Goal: Task Accomplishment & Management: Manage account settings

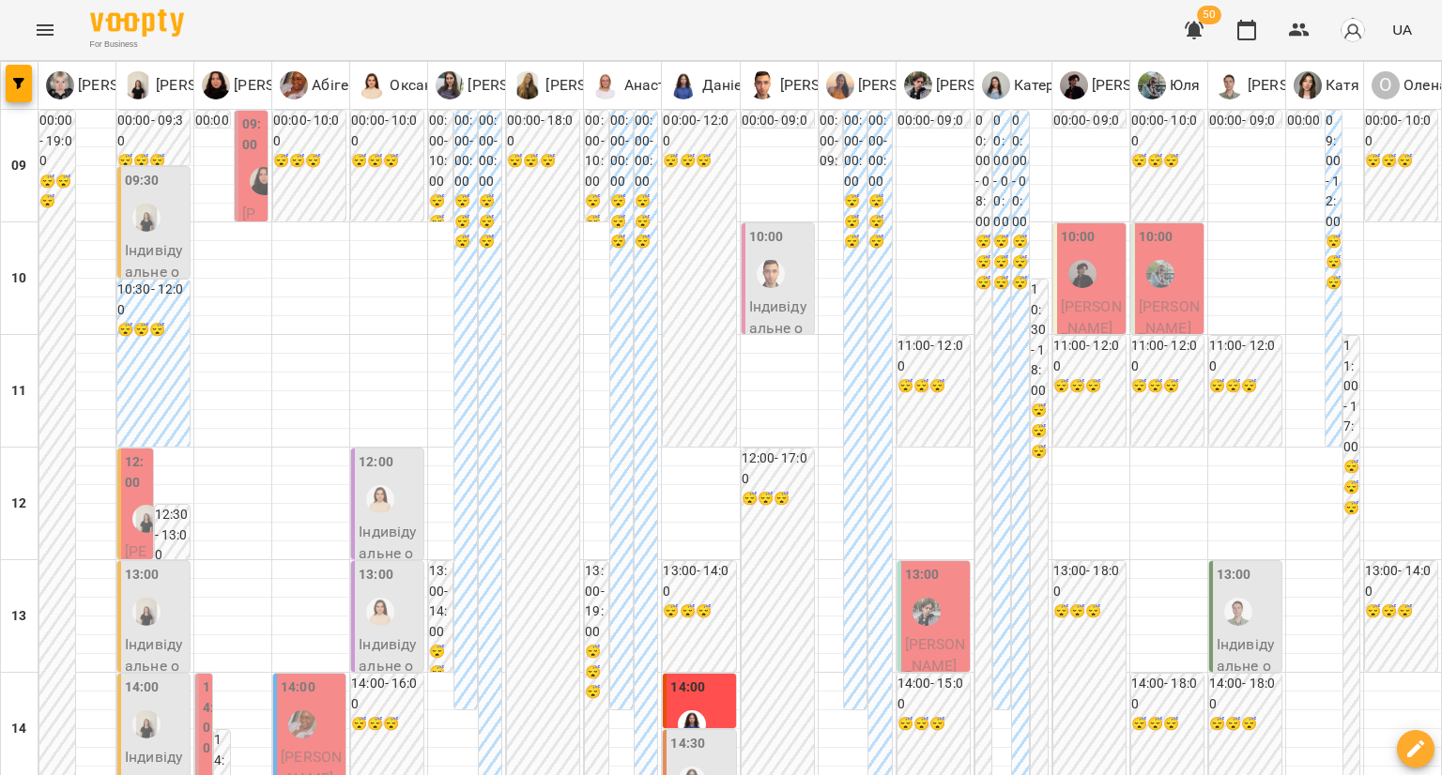
scroll to position [282, 0]
type input "**********"
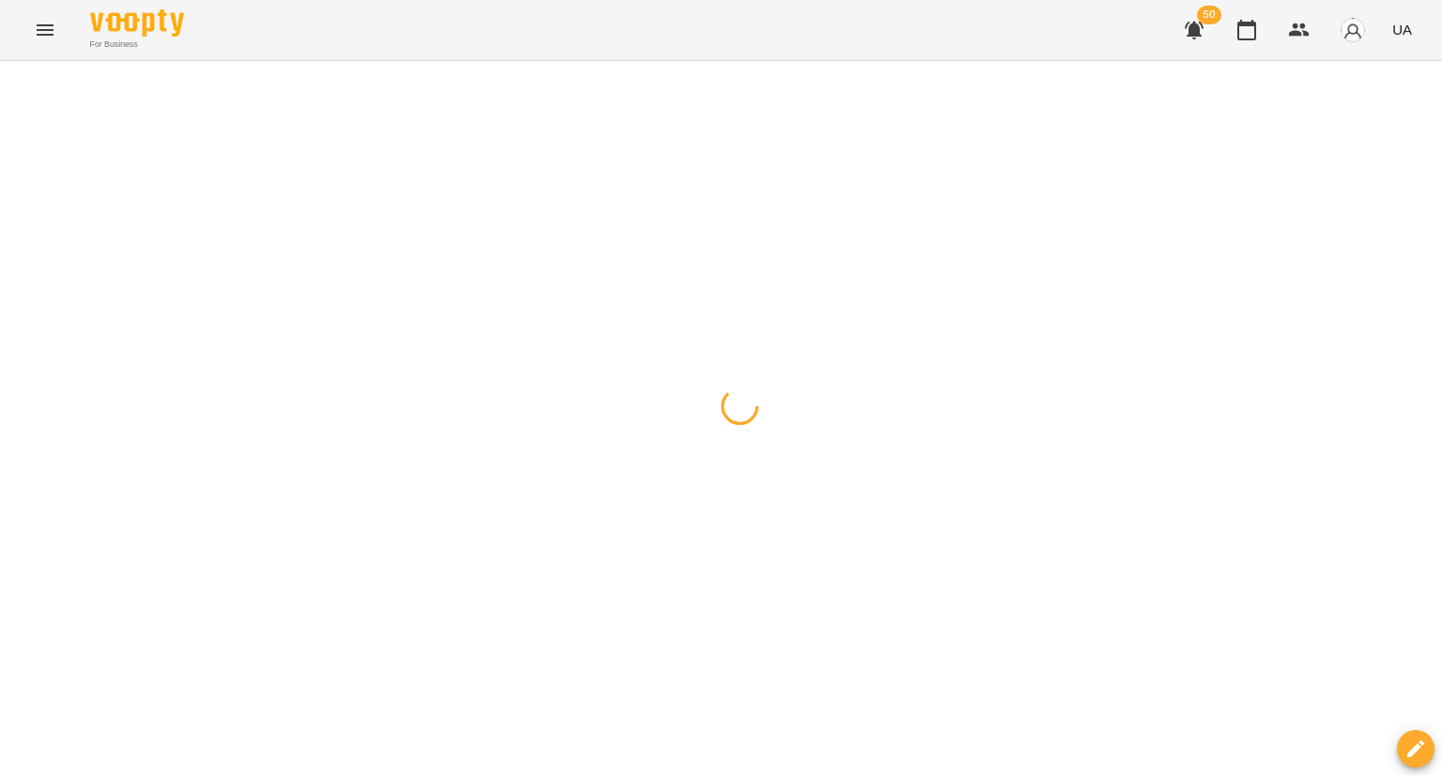
click at [987, 61] on div at bounding box center [721, 61] width 1442 height 0
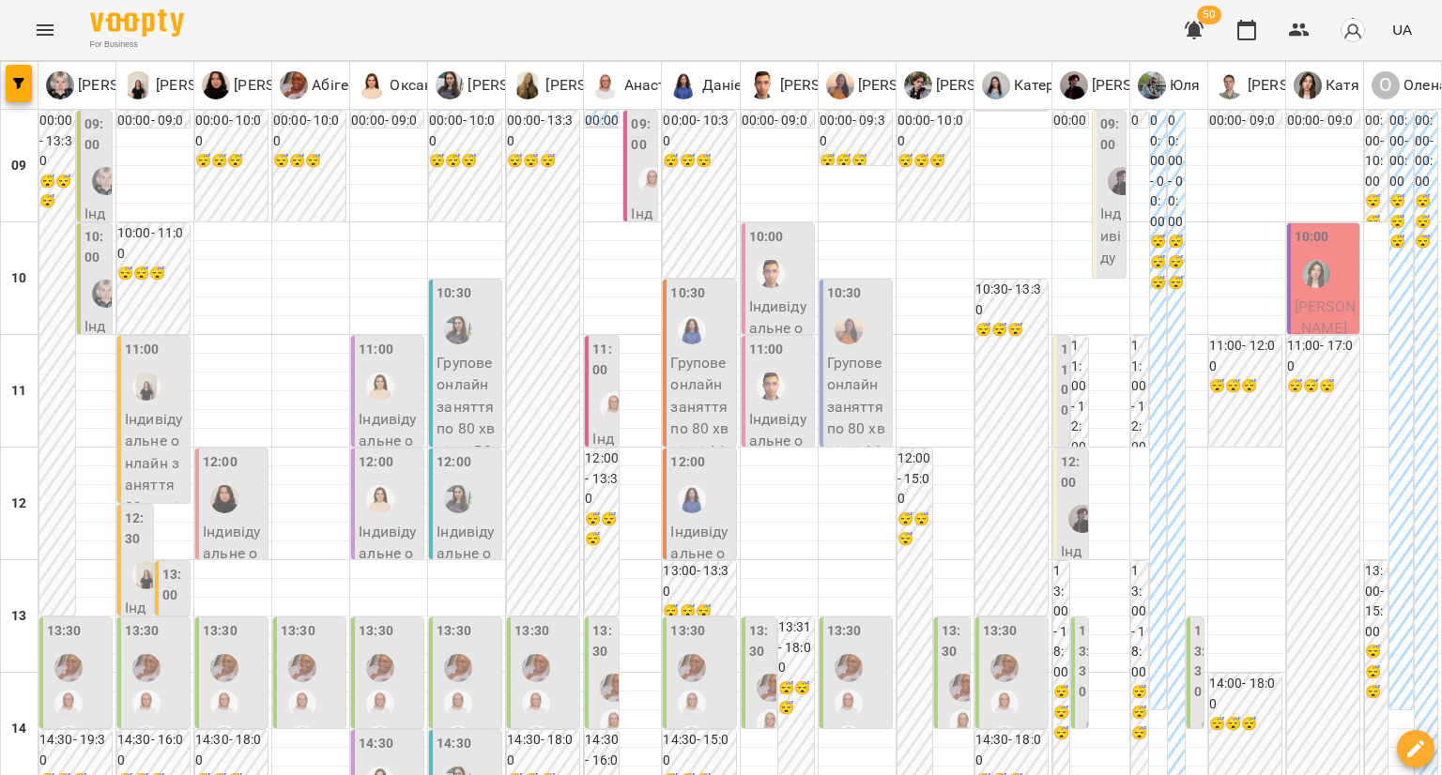
scroll to position [939, 0]
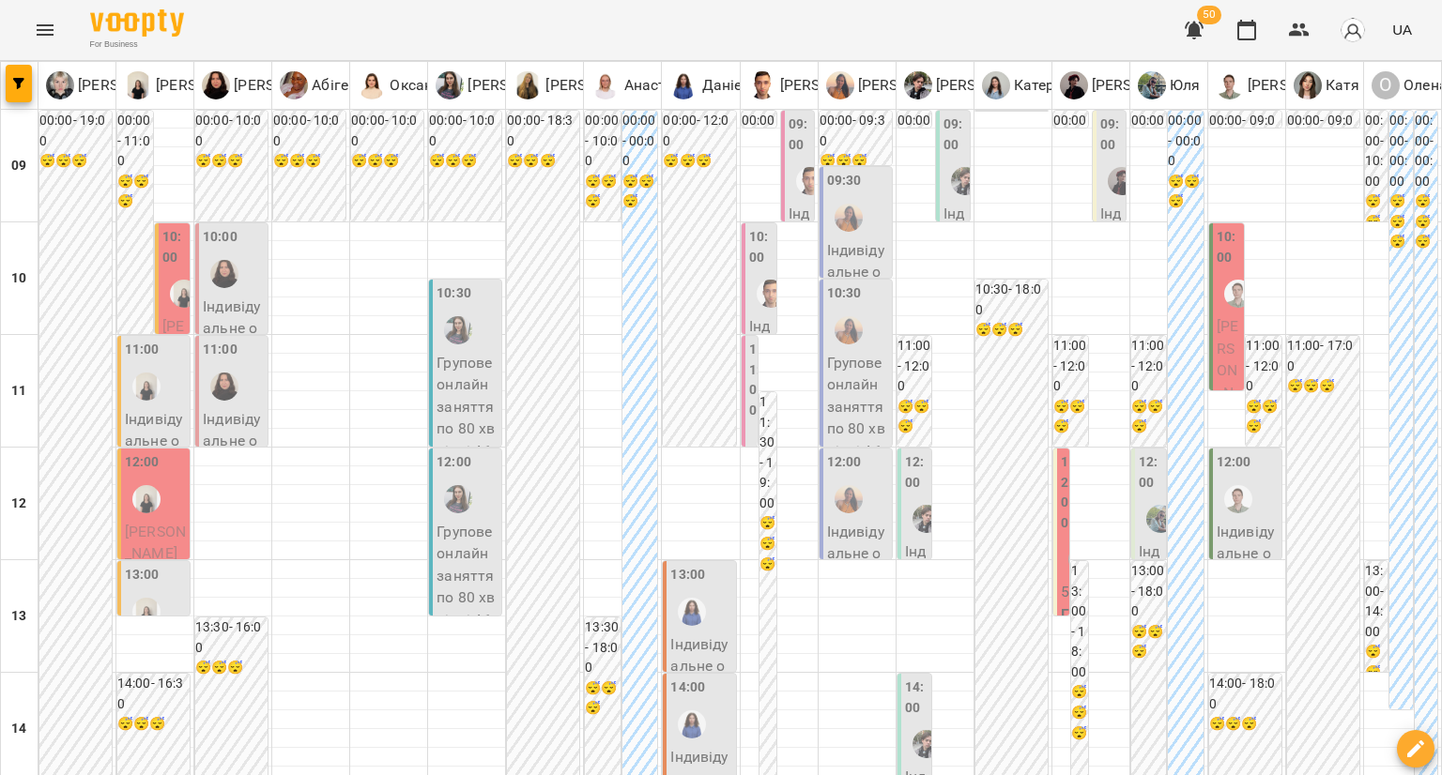
scroll to position [0, 0]
click at [1293, 31] on icon "button" at bounding box center [1299, 30] width 23 height 23
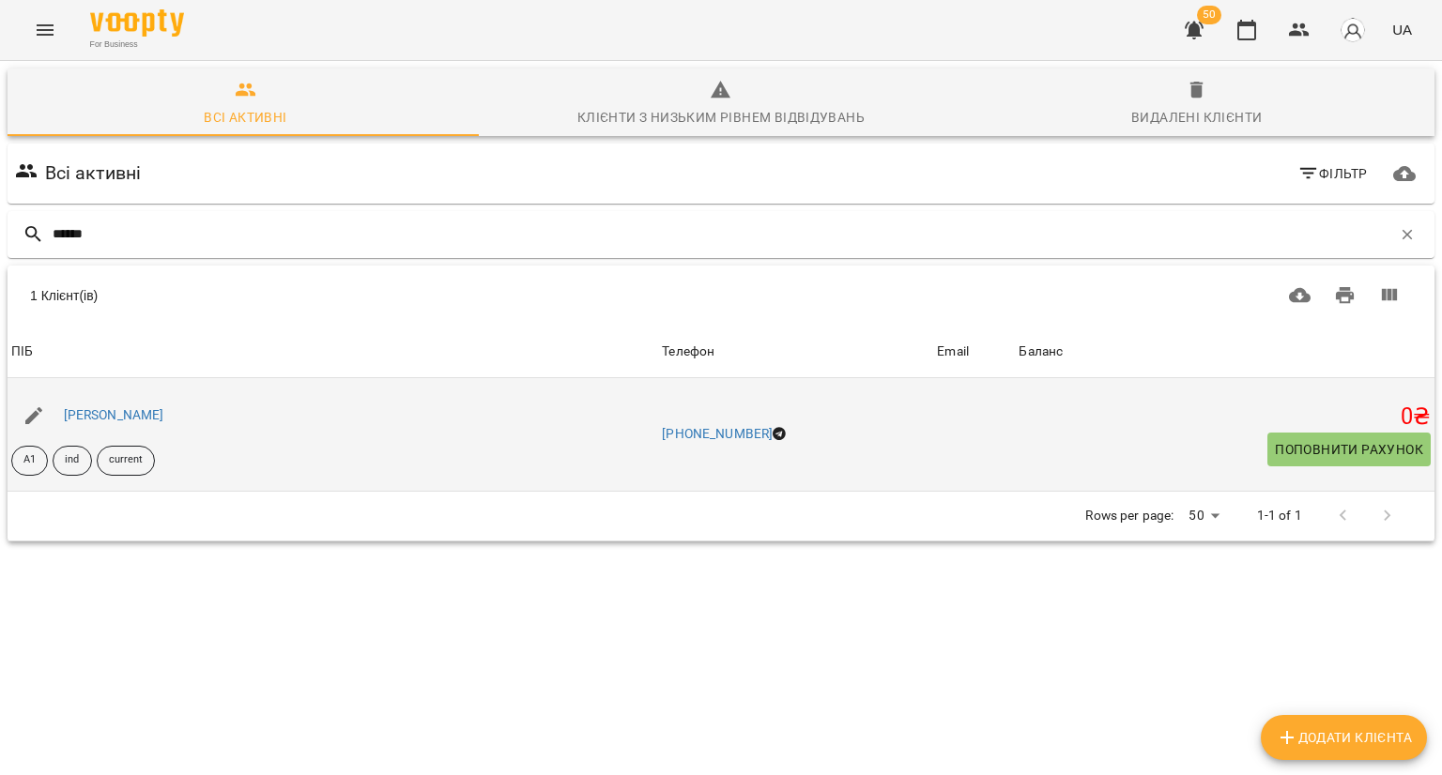
type input "******"
click at [56, 409] on div at bounding box center [34, 416] width 53 height 53
click at [80, 418] on link "[PERSON_NAME]" at bounding box center [114, 414] width 100 height 15
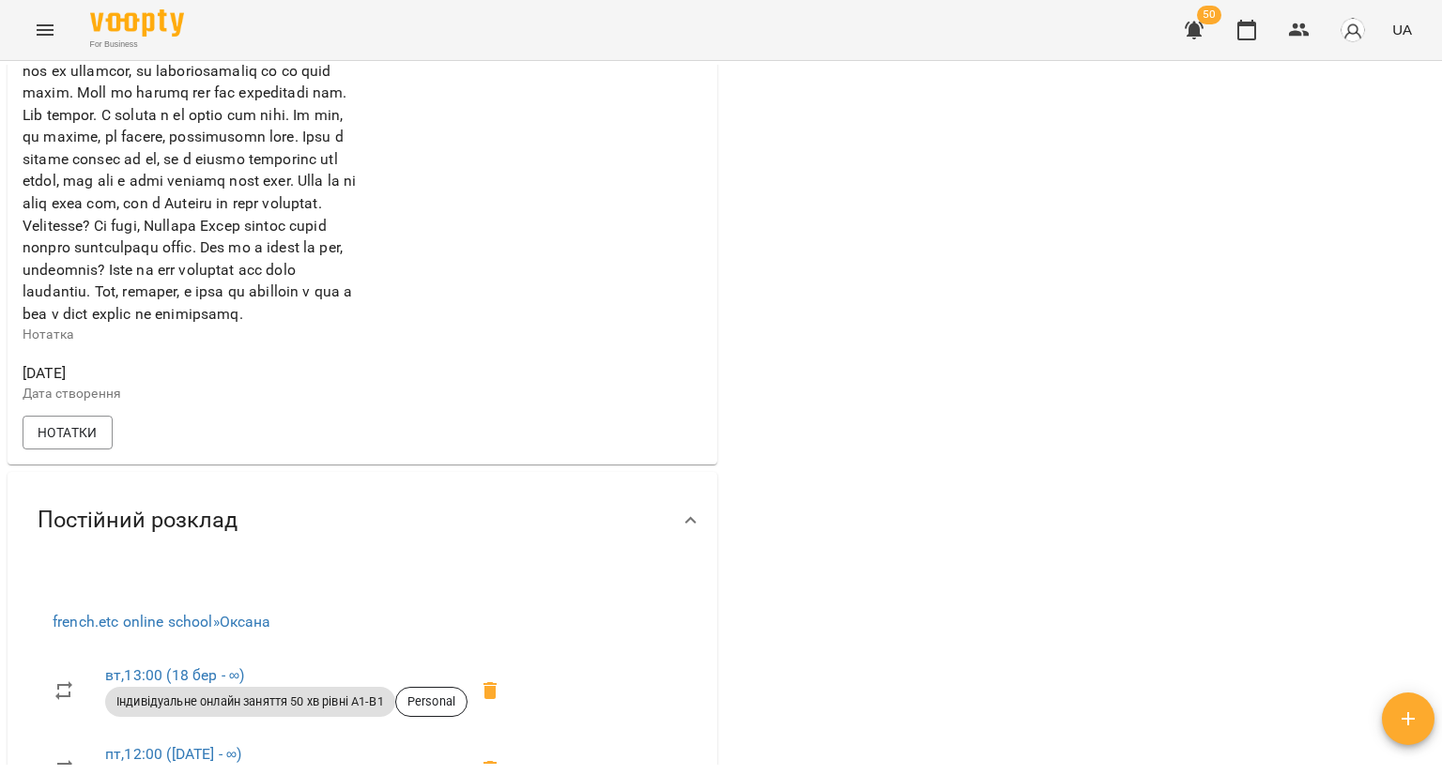
scroll to position [3004, 0]
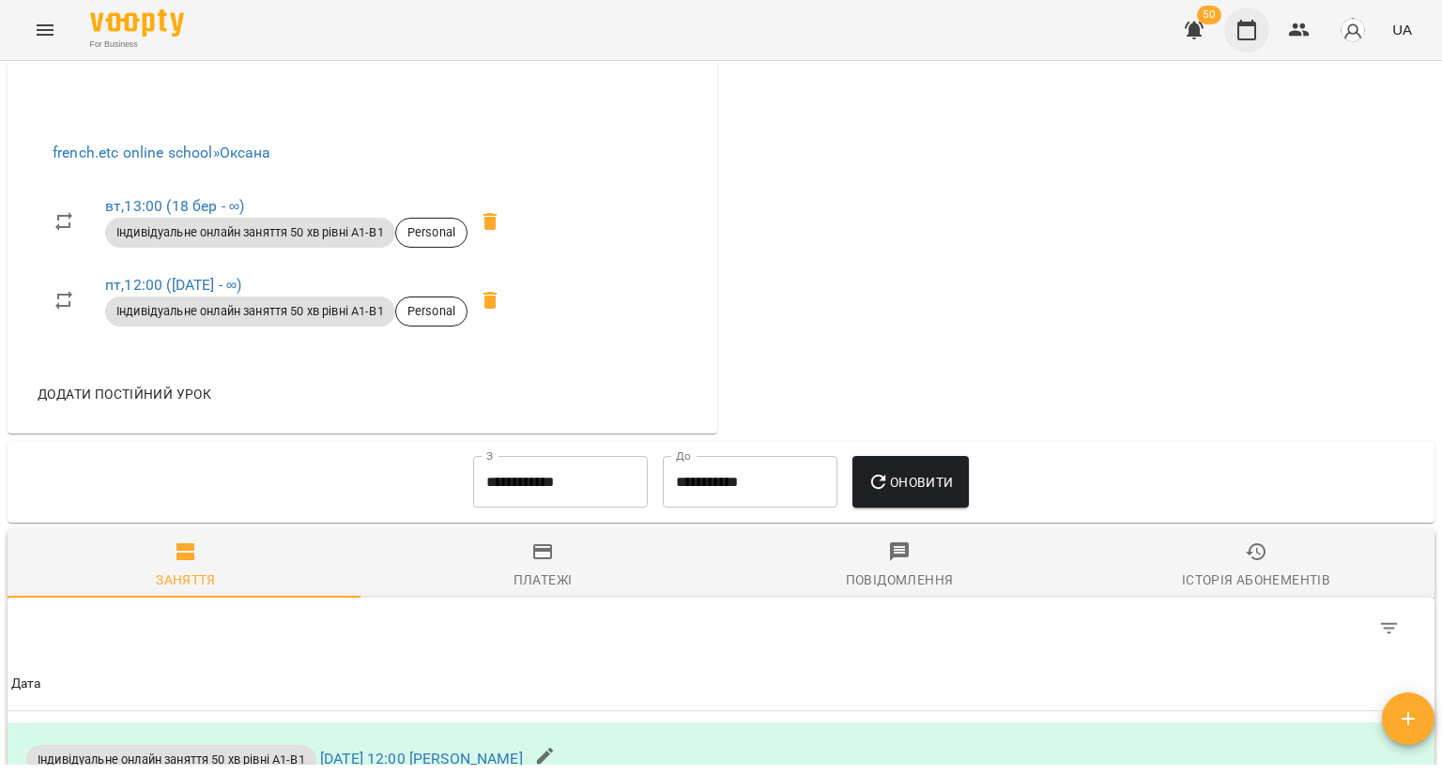
click at [1243, 25] on icon "button" at bounding box center [1246, 30] width 19 height 21
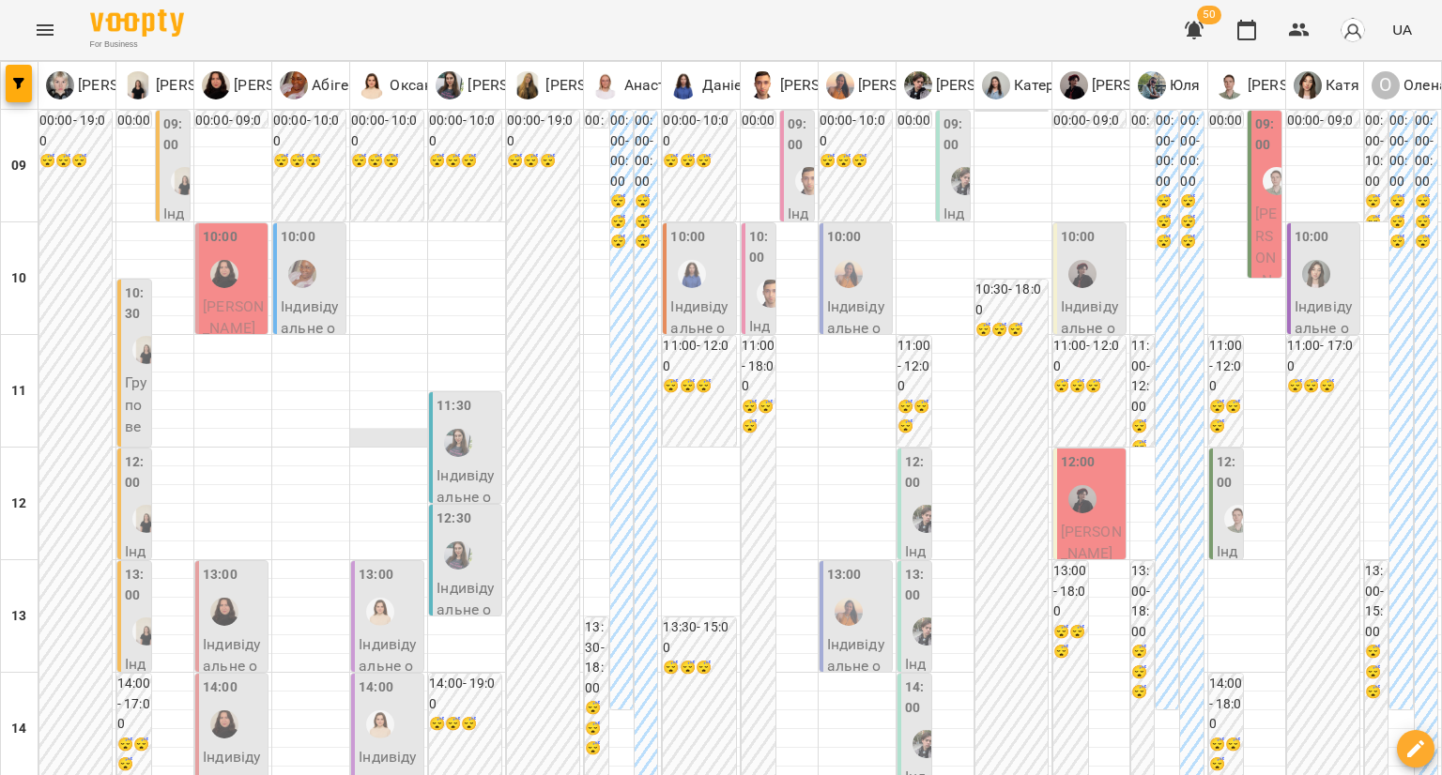
scroll to position [94, 0]
click at [402, 565] on div "13:00" at bounding box center [389, 599] width 61 height 69
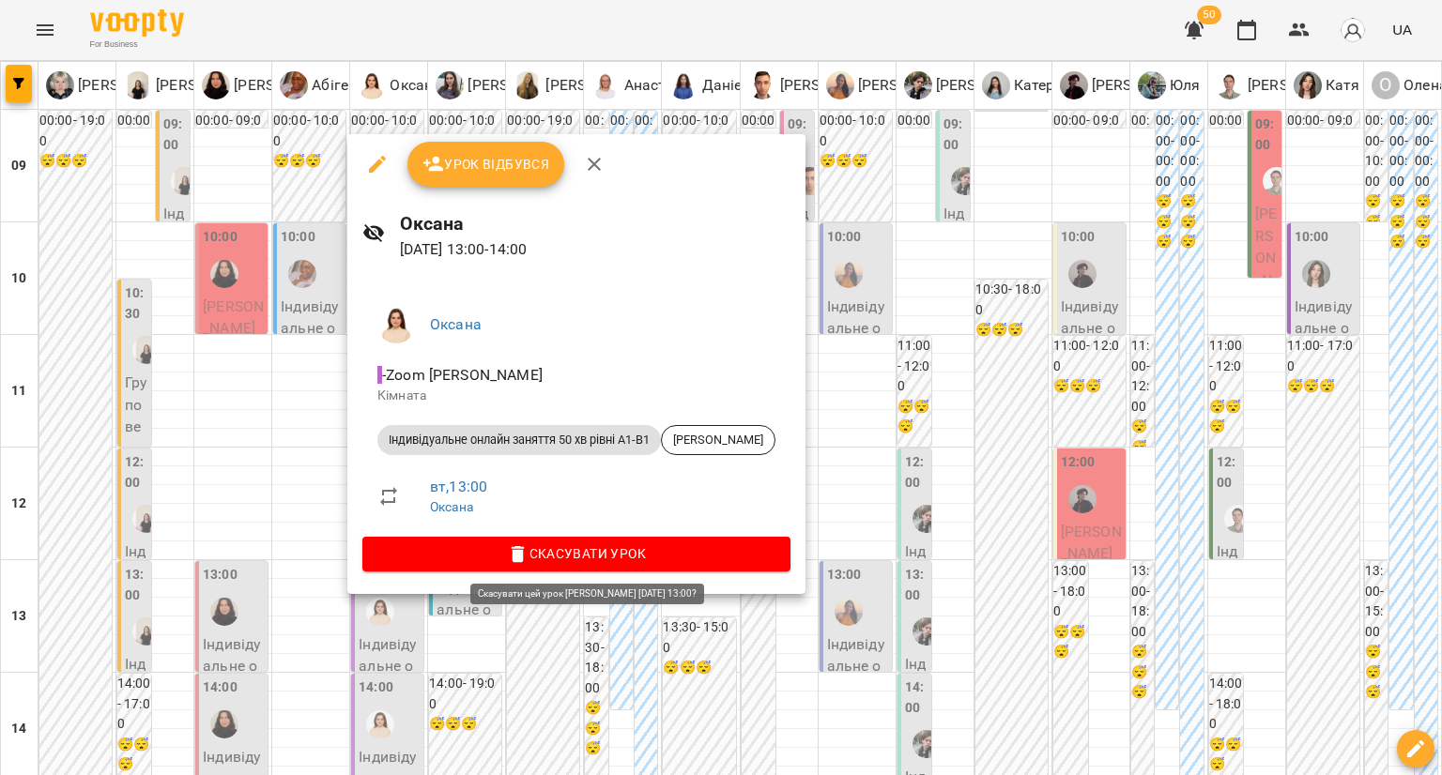
click at [554, 557] on span "Скасувати Урок" at bounding box center [576, 554] width 398 height 23
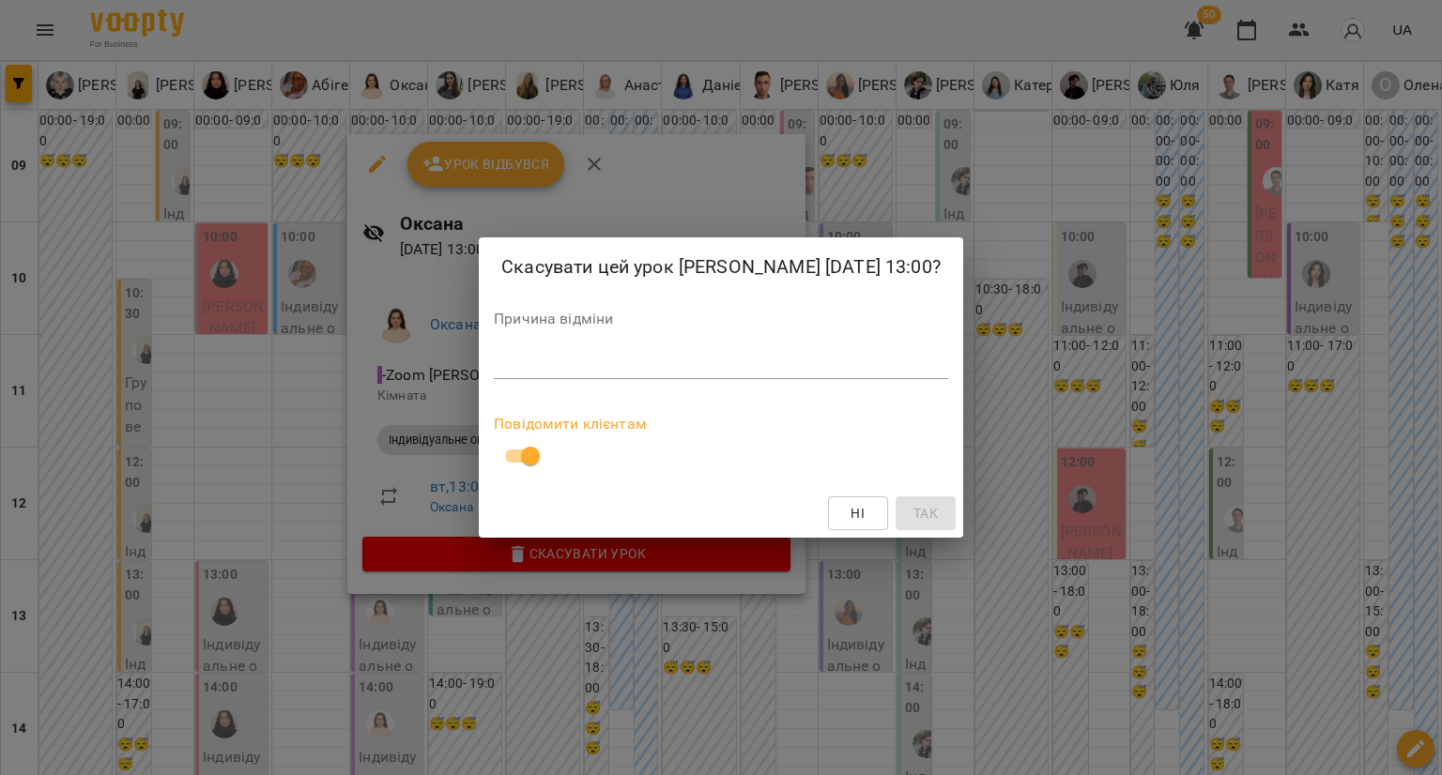
click at [580, 373] on div "*" at bounding box center [721, 364] width 454 height 30
type textarea "**********"
click at [922, 519] on span "Так" at bounding box center [925, 513] width 24 height 23
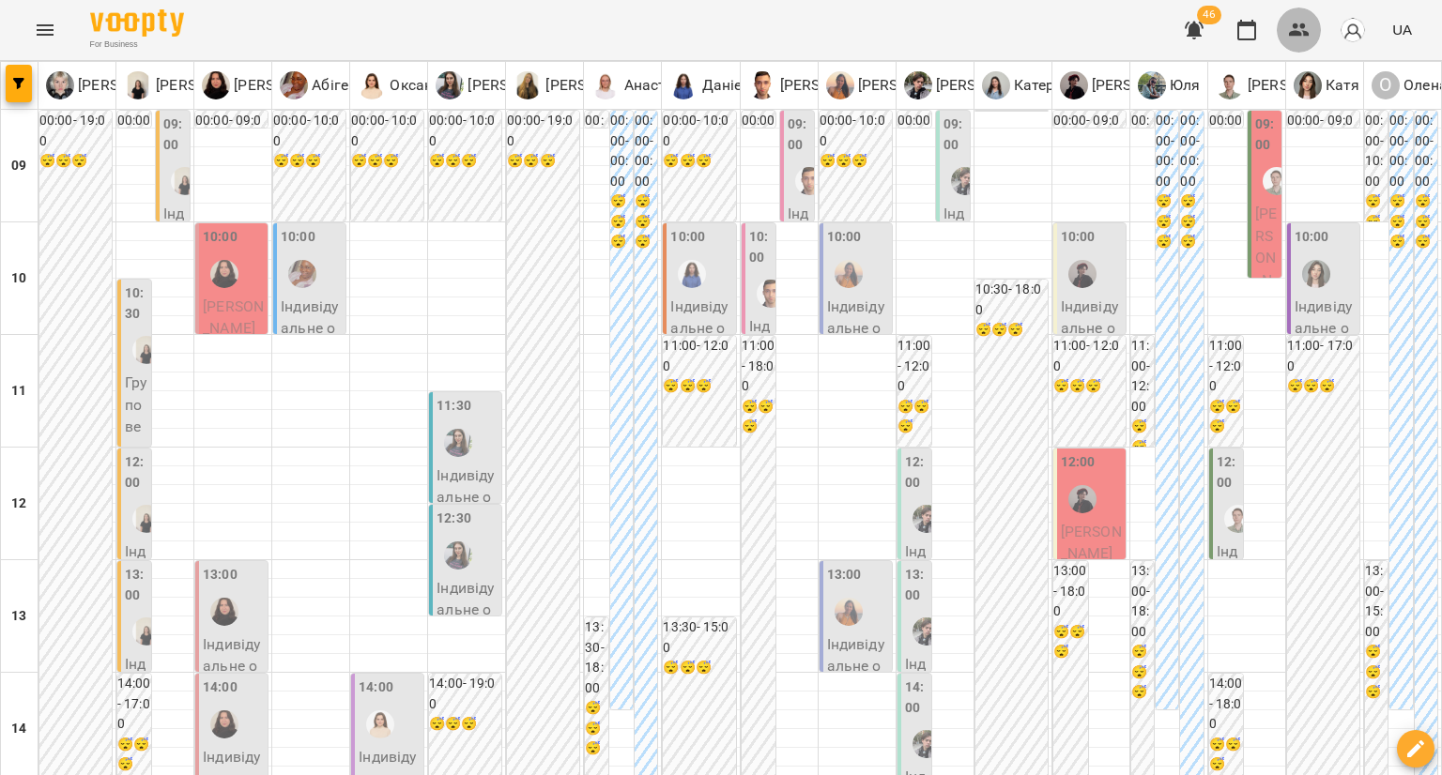
click at [1299, 40] on button "button" at bounding box center [1299, 30] width 45 height 45
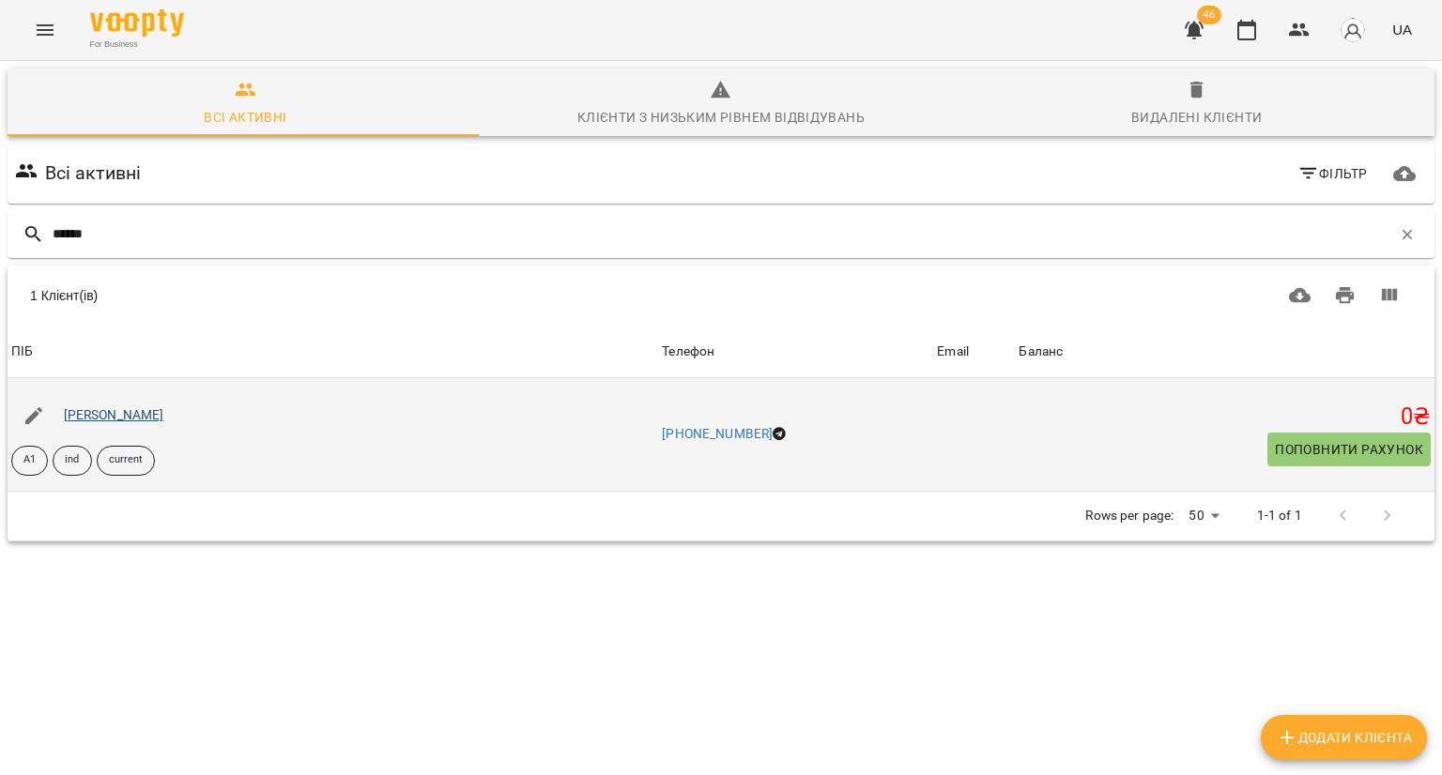
type input "******"
click at [139, 420] on link "[PERSON_NAME]" at bounding box center [114, 414] width 100 height 15
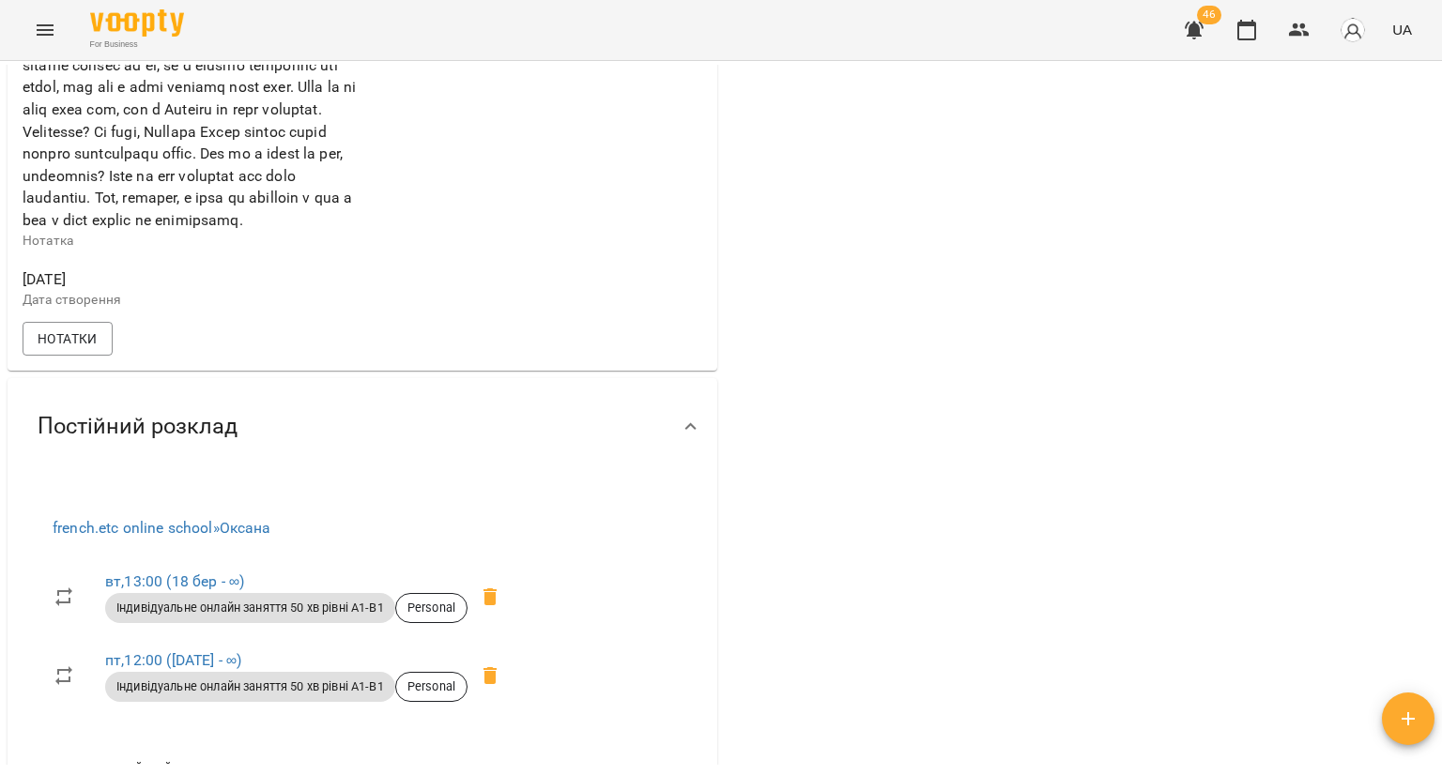
scroll to position [3098, 0]
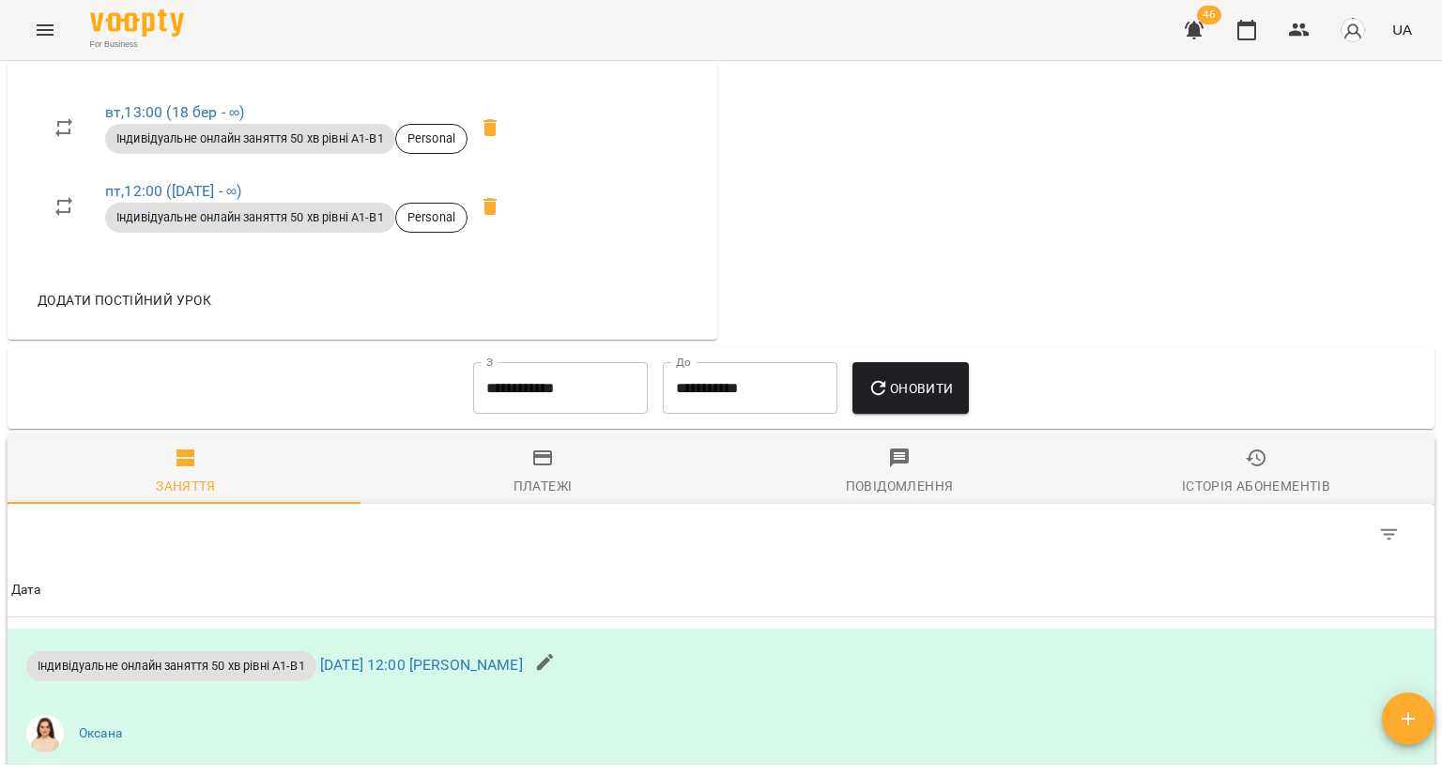
click at [501, 139] on icon at bounding box center [490, 127] width 23 height 23
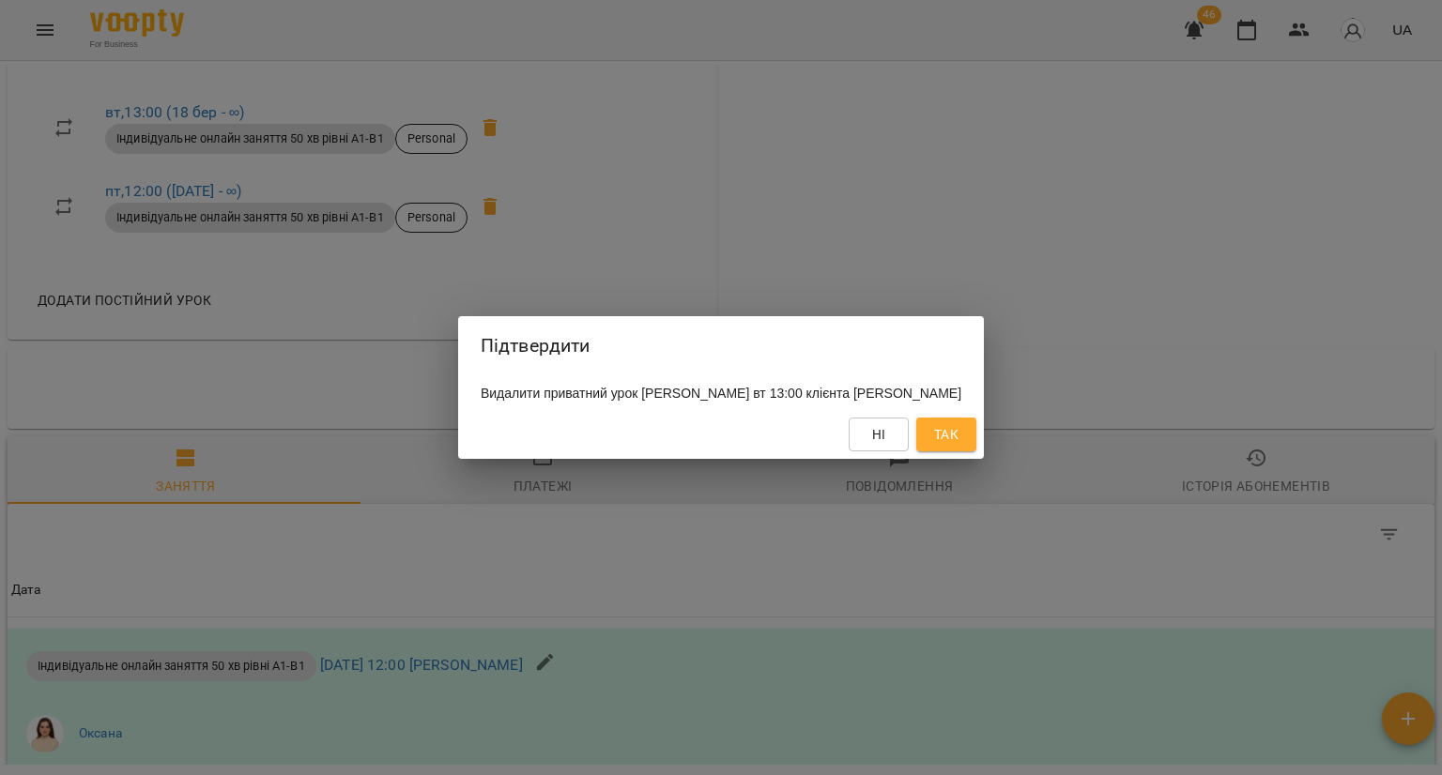
click at [951, 440] on span "Так" at bounding box center [946, 434] width 24 height 23
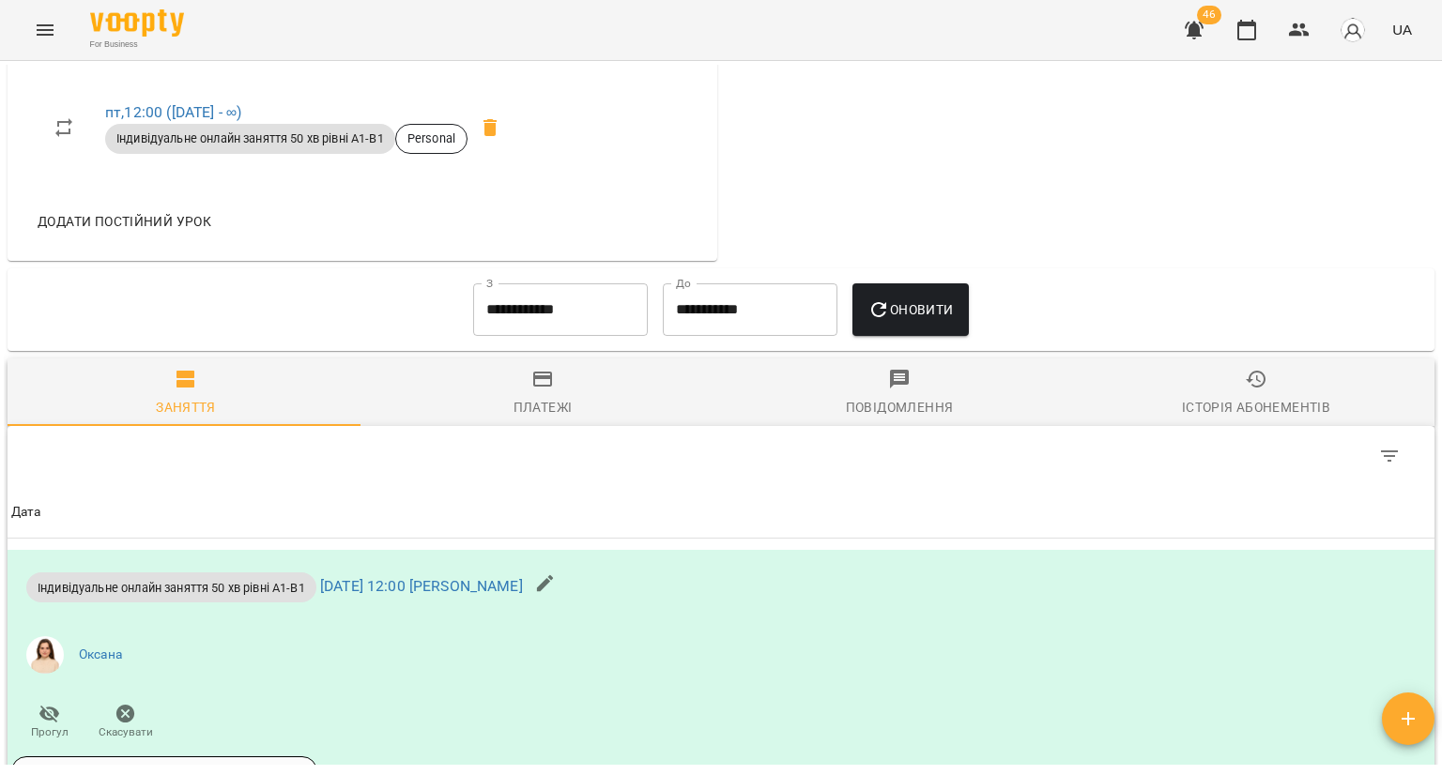
click at [496, 136] on icon at bounding box center [489, 127] width 13 height 17
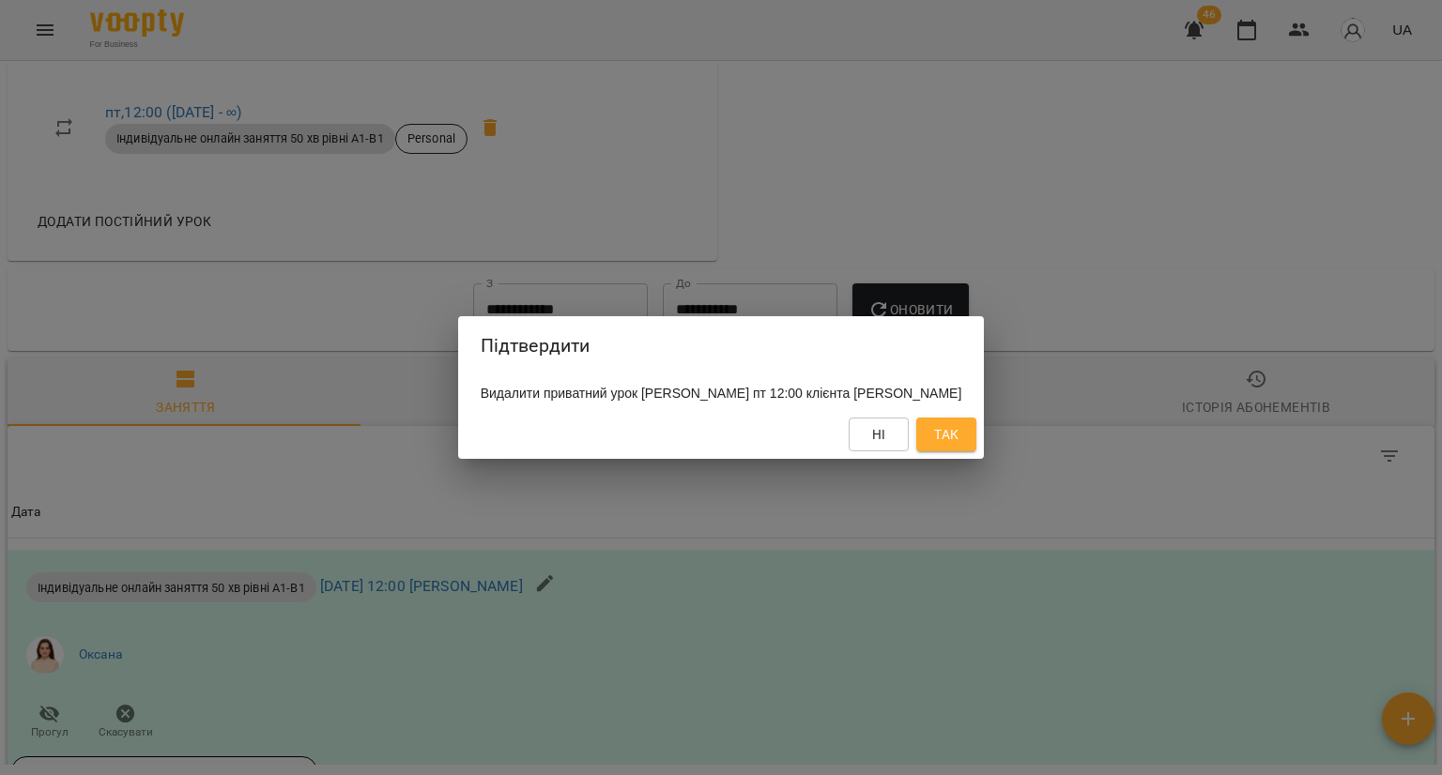
click at [960, 437] on button "Так" at bounding box center [946, 435] width 60 height 34
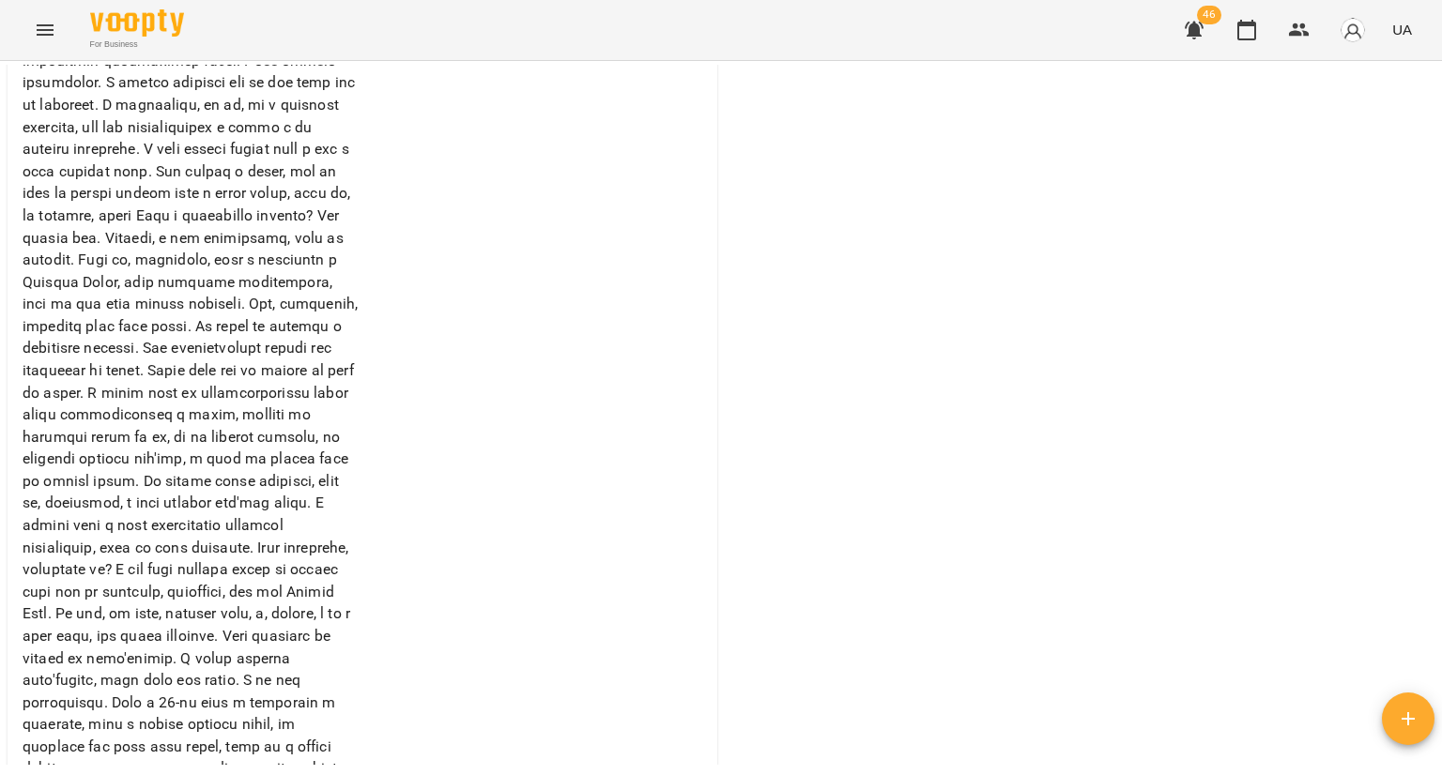
scroll to position [1783, 0]
